Goal: Navigation & Orientation: Find specific page/section

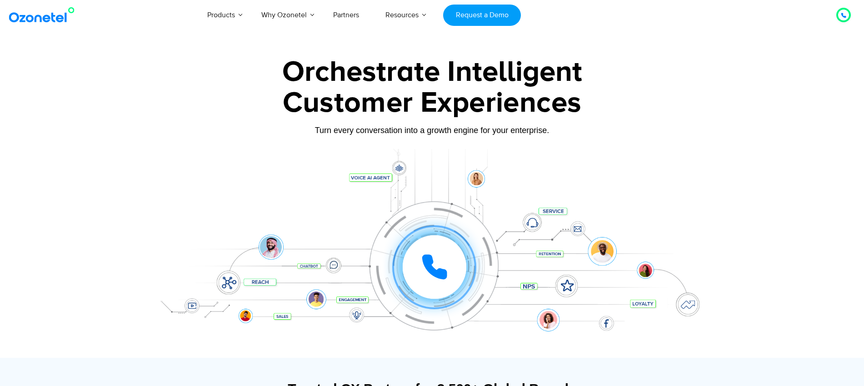
click at [337, 240] on div "Click to experience it! Call in progress..." at bounding box center [434, 249] width 563 height 36
click at [340, 17] on link "Partners" at bounding box center [346, 15] width 52 height 30
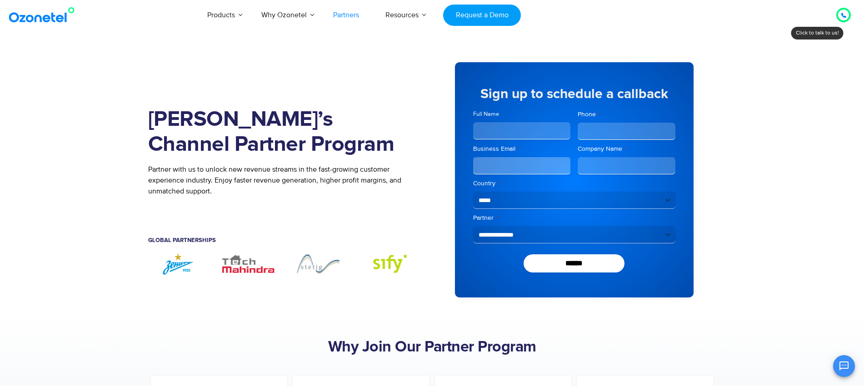
click at [18, 17] on img at bounding box center [44, 15] width 74 height 16
